Goal: Find contact information: Find contact information

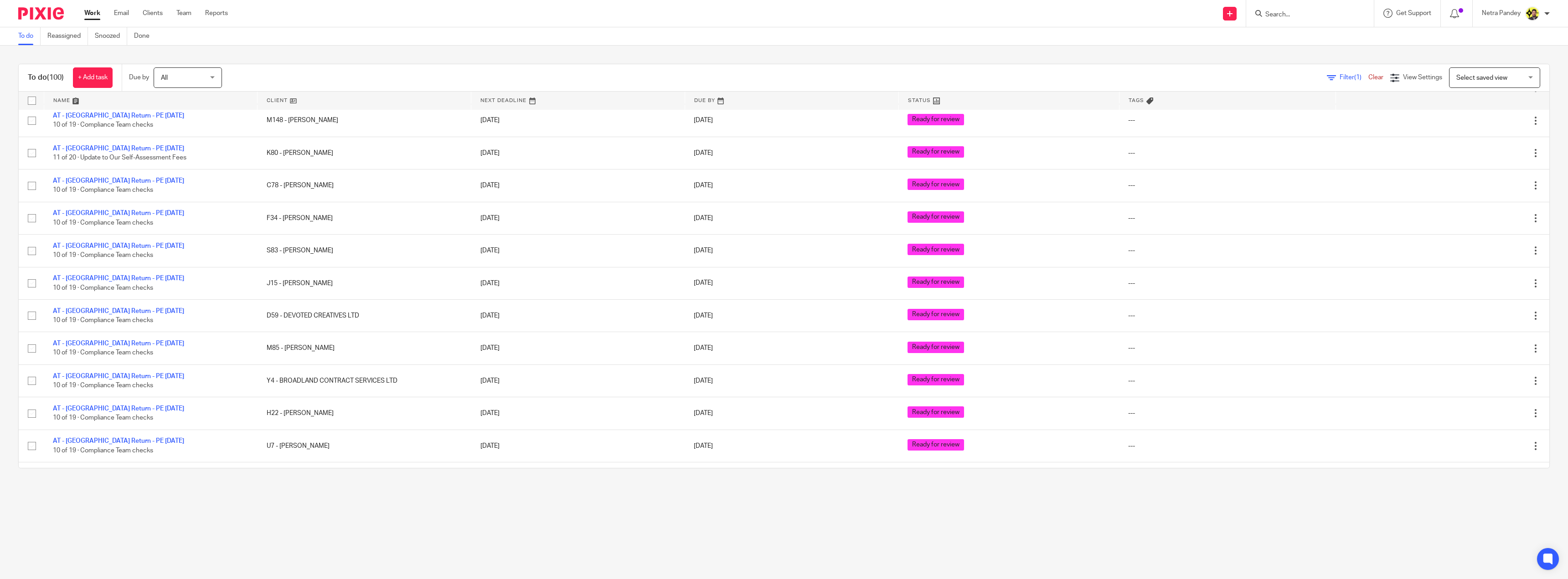
scroll to position [2531, 0]
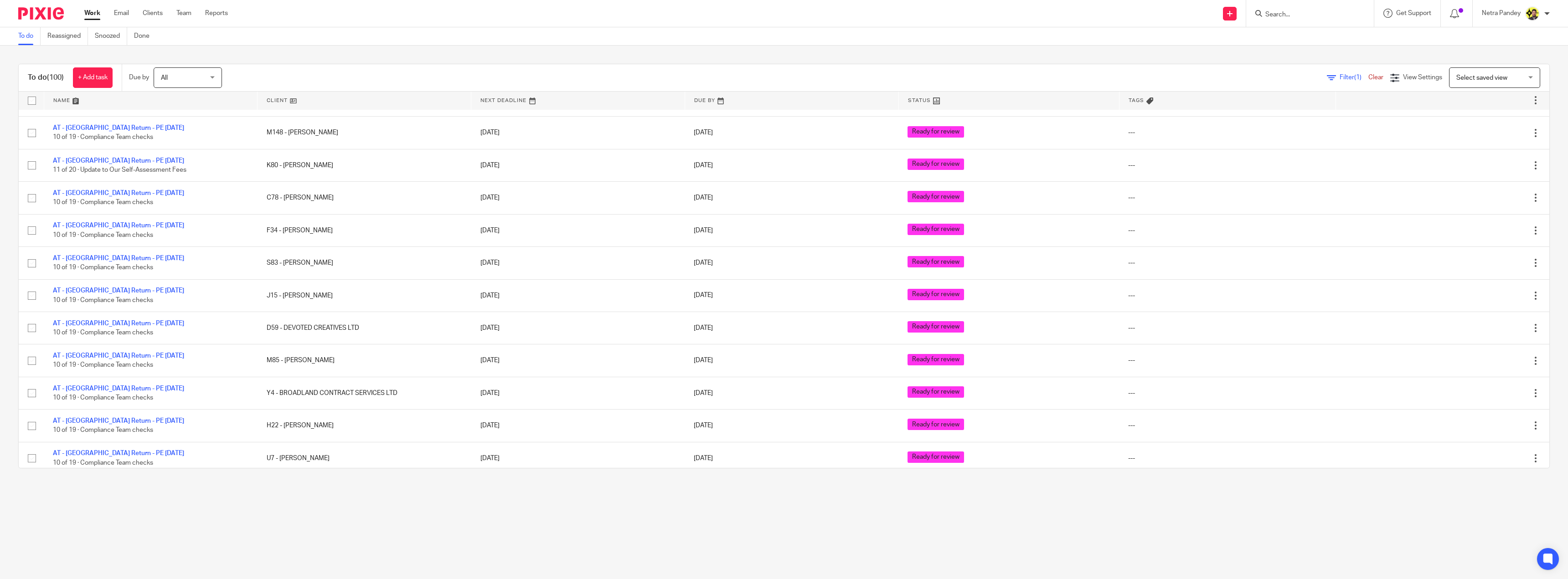
click at [1302, 12] on input "Search" at bounding box center [1306, 15] width 82 height 8
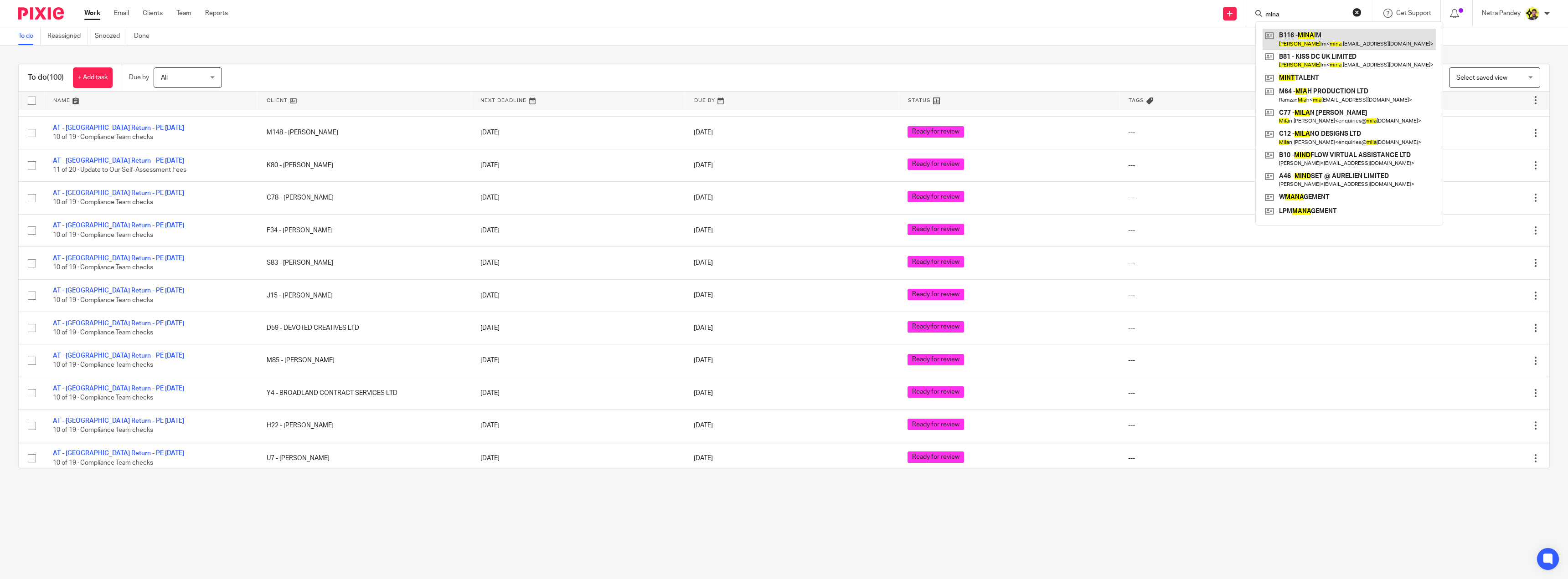
type input "mina"
click at [1314, 38] on link at bounding box center [1349, 39] width 173 height 21
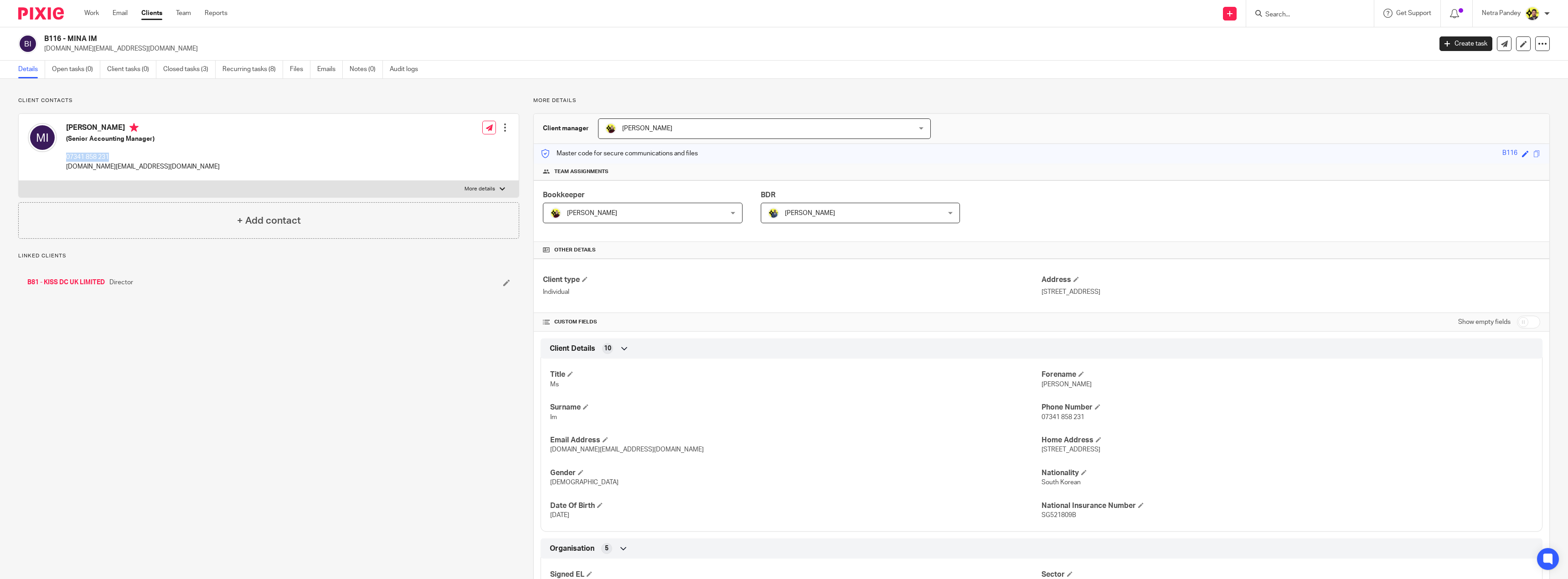
drag, startPoint x: 108, startPoint y: 157, endPoint x: 64, endPoint y: 159, distance: 44.0
click at [64, 159] on div "[PERSON_NAME] (Senior Accounting Manager) 07341 858 231 [DOMAIN_NAME][EMAIL_ADD…" at bounding box center [124, 148] width 192 height 58
copy p "07341 858 231"
